Goal: Check status: Check status

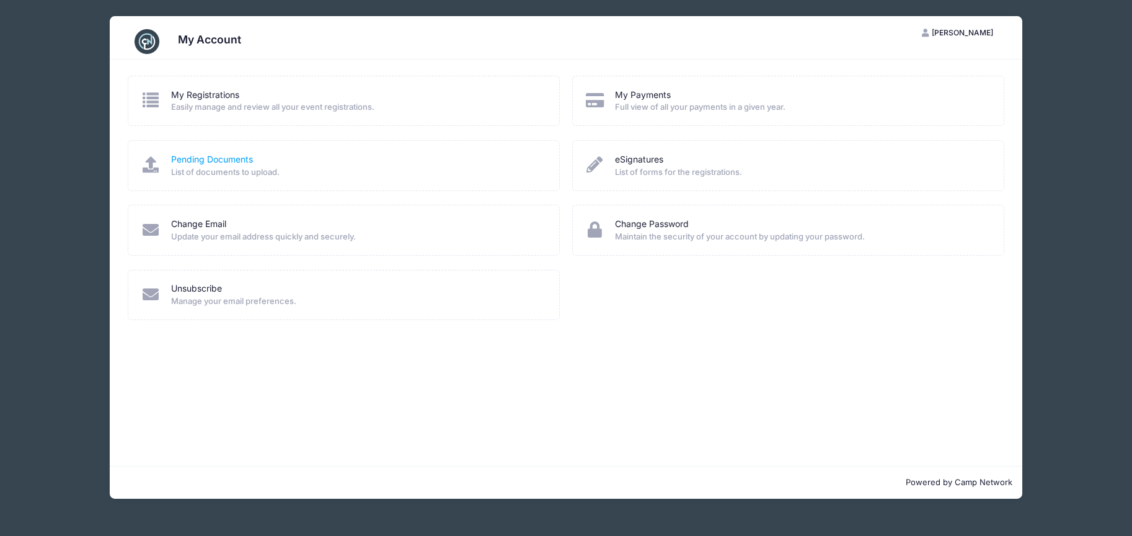
click at [211, 159] on link "Pending Documents" at bounding box center [212, 159] width 82 height 13
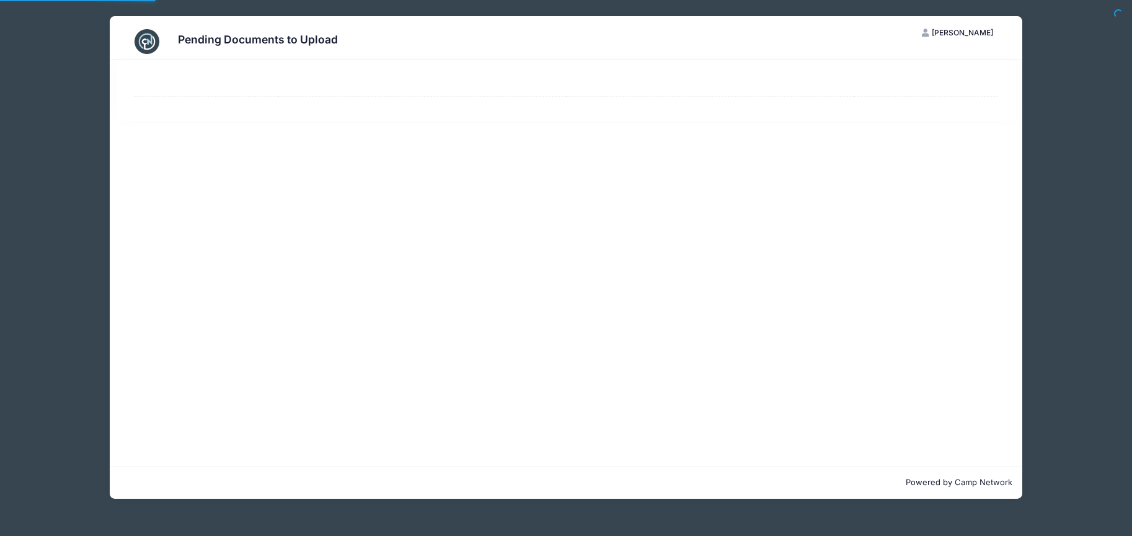
select select "50"
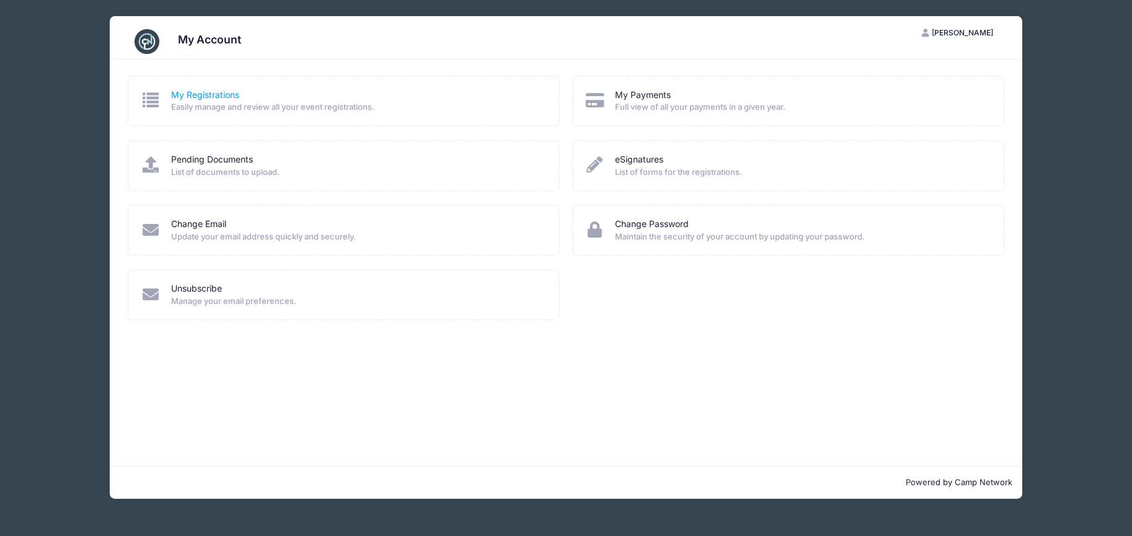
click at [207, 99] on link "My Registrations" at bounding box center [205, 95] width 68 height 13
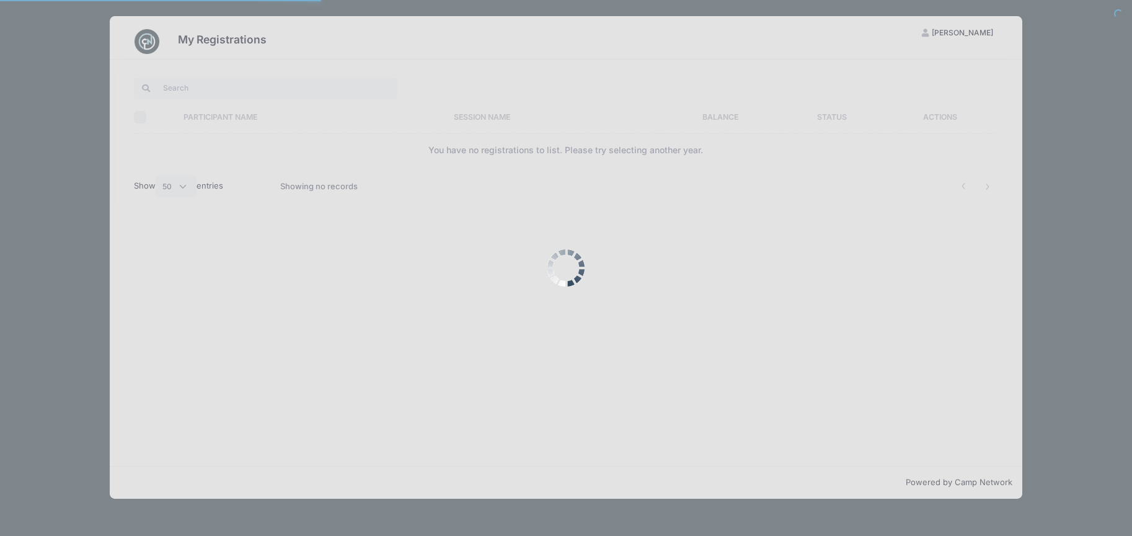
select select "50"
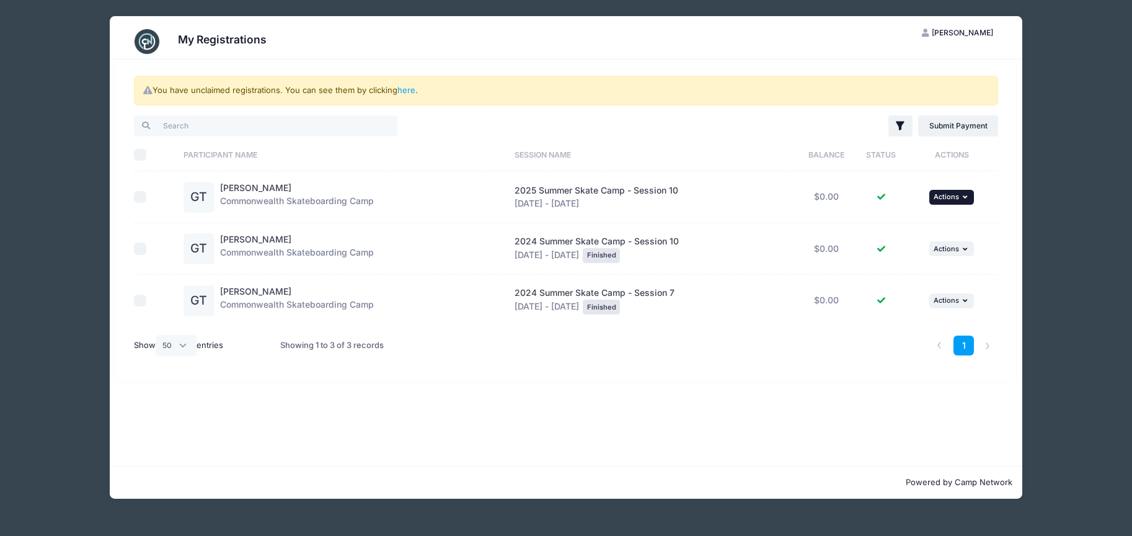
click at [948, 200] on span "Actions" at bounding box center [946, 196] width 25 height 9
click at [263, 201] on div "Gus Tran Commonwealth Skateboarding Camp" at bounding box center [297, 197] width 154 height 31
click at [199, 196] on div "GT" at bounding box center [198, 197] width 31 height 31
